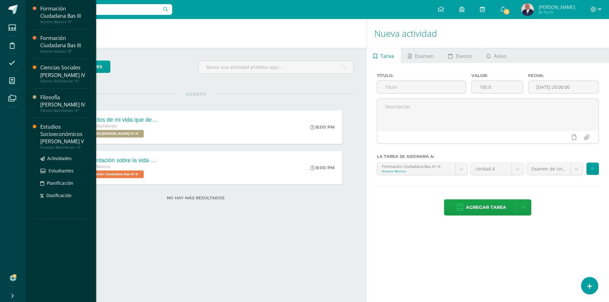
click at [56, 123] on div "Estudios Socioeconómicos [PERSON_NAME] V" at bounding box center [64, 134] width 48 height 22
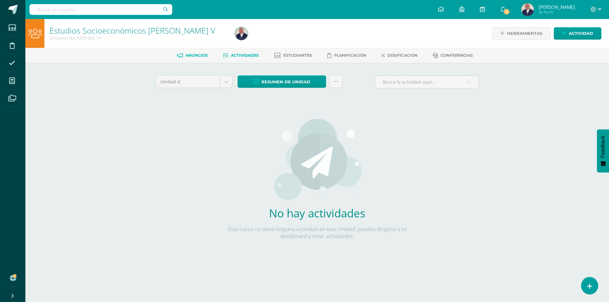
click at [190, 57] on span "Anuncios" at bounding box center [196, 55] width 22 height 5
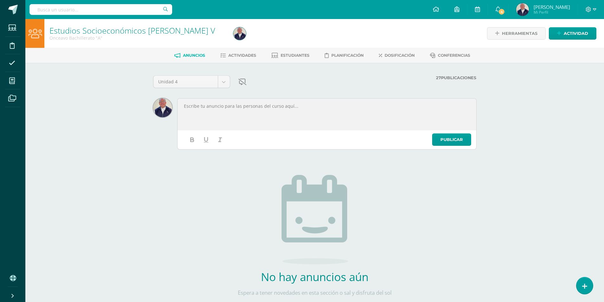
click at [230, 106] on p at bounding box center [326, 106] width 287 height 6
click at [447, 135] on link "Publicar" at bounding box center [451, 139] width 39 height 12
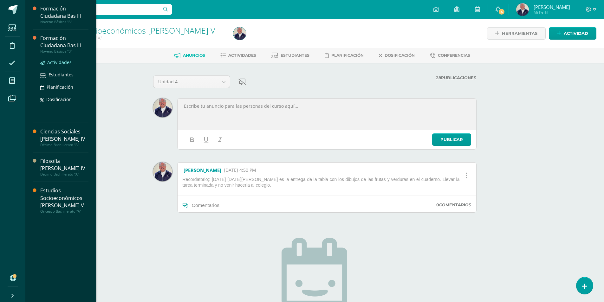
click at [60, 63] on span "Actividades" at bounding box center [59, 62] width 24 height 6
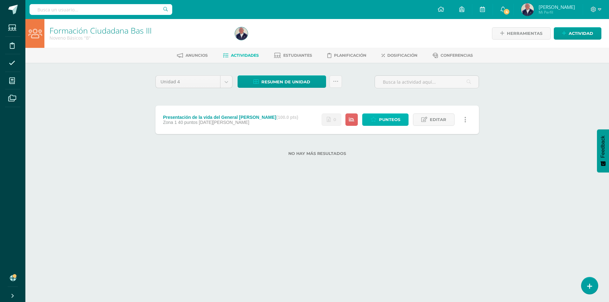
click at [393, 117] on span "Punteos" at bounding box center [389, 120] width 21 height 12
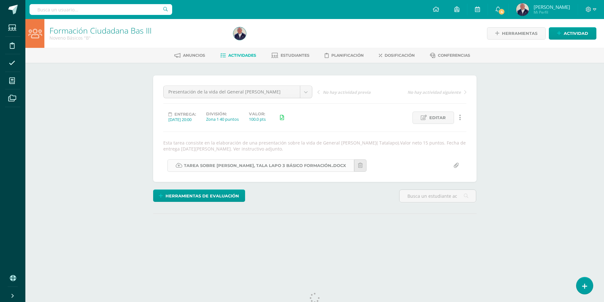
click at [306, 164] on link "Tarea sobre [PERSON_NAME], Tala lapo 3 básico Formación..docx" at bounding box center [260, 165] width 187 height 12
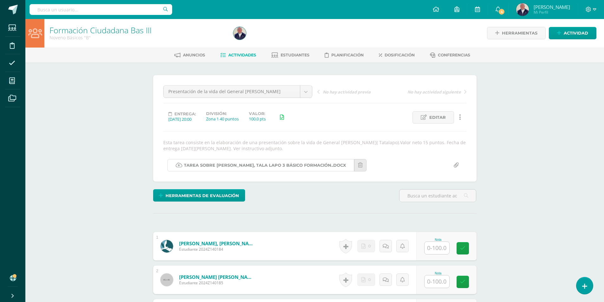
scroll to position [1, 0]
